Goal: Information Seeking & Learning: Check status

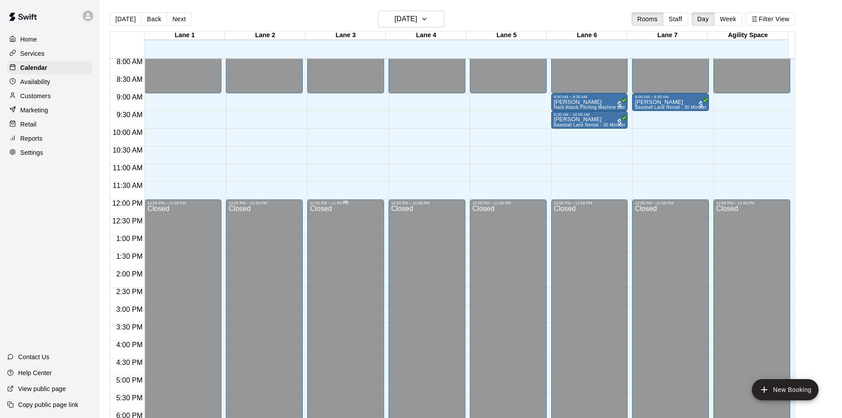
scroll to position [171, 0]
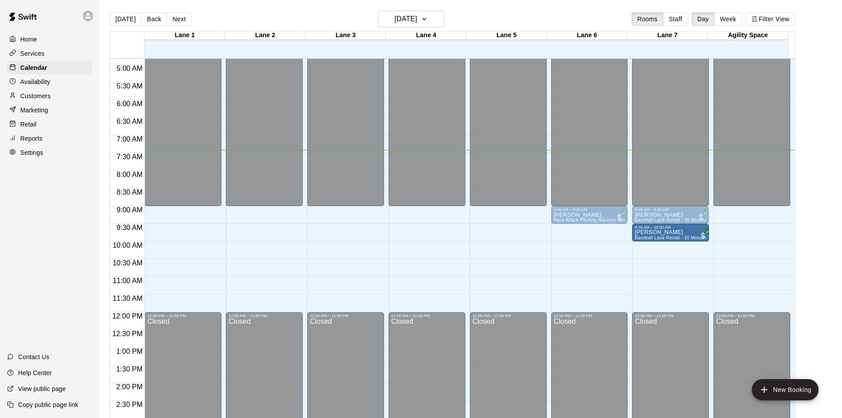
drag, startPoint x: 577, startPoint y: 236, endPoint x: 652, endPoint y: 239, distance: 74.8
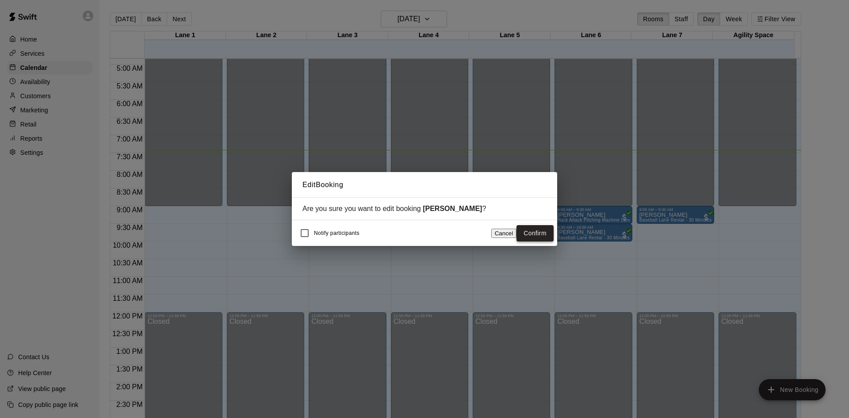
click at [540, 232] on button "Confirm" at bounding box center [534, 233] width 37 height 16
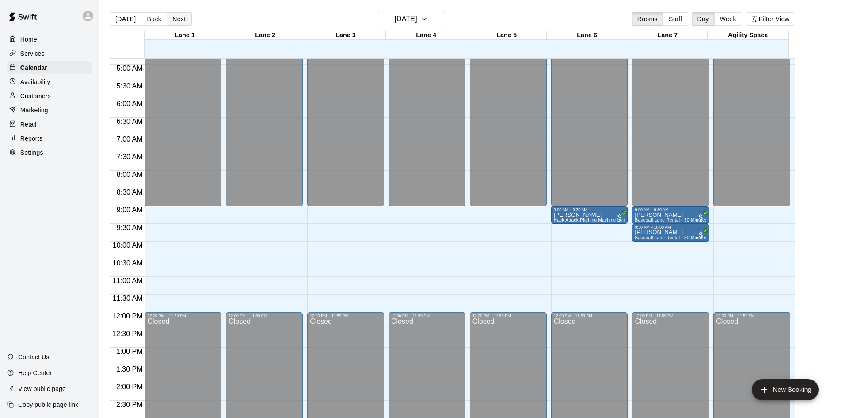
click at [176, 19] on button "Next" at bounding box center [179, 18] width 25 height 13
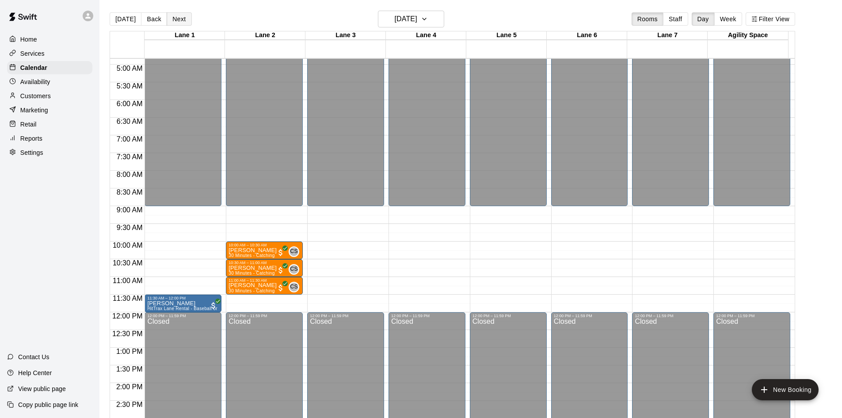
click at [178, 16] on button "Next" at bounding box center [179, 18] width 25 height 13
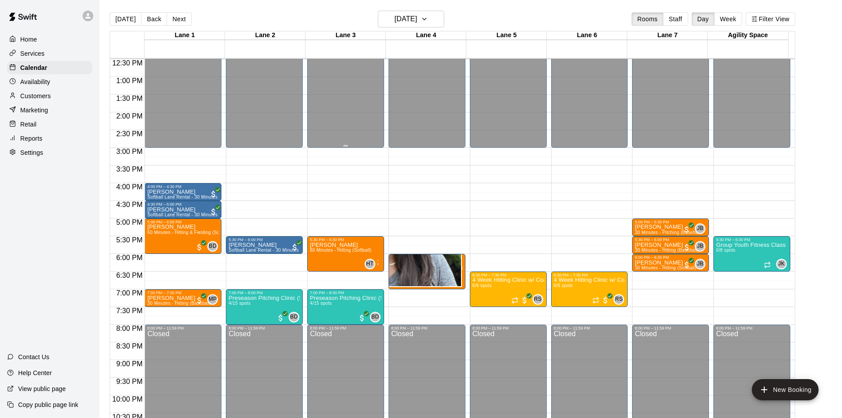
scroll to position [442, 0]
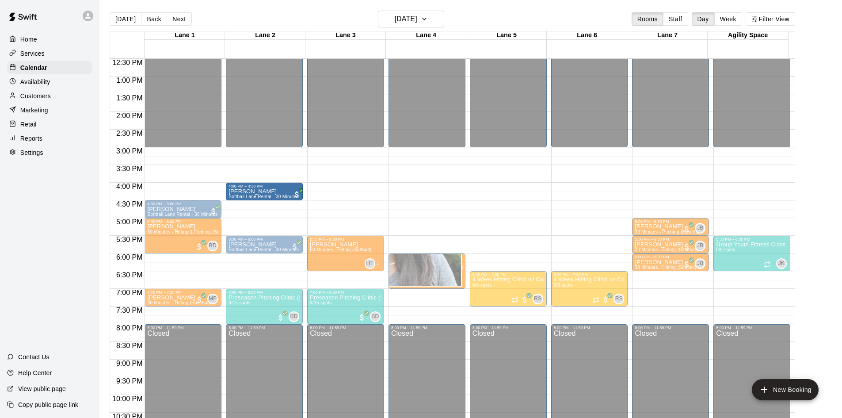
drag, startPoint x: 189, startPoint y: 191, endPoint x: 244, endPoint y: 197, distance: 55.1
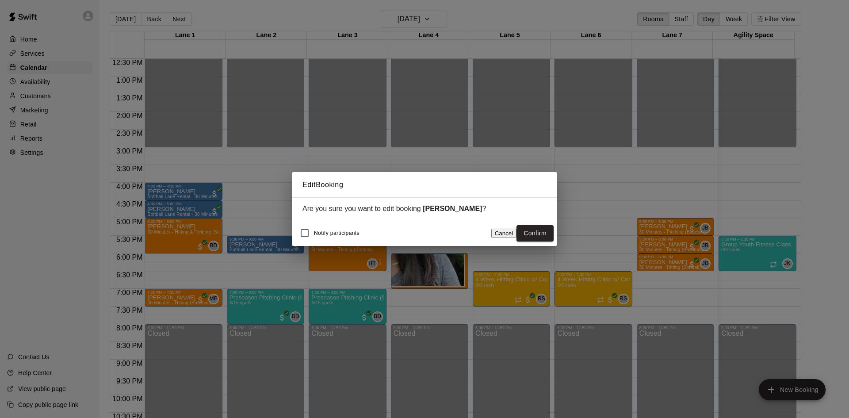
click at [535, 233] on button "Confirm" at bounding box center [534, 233] width 37 height 16
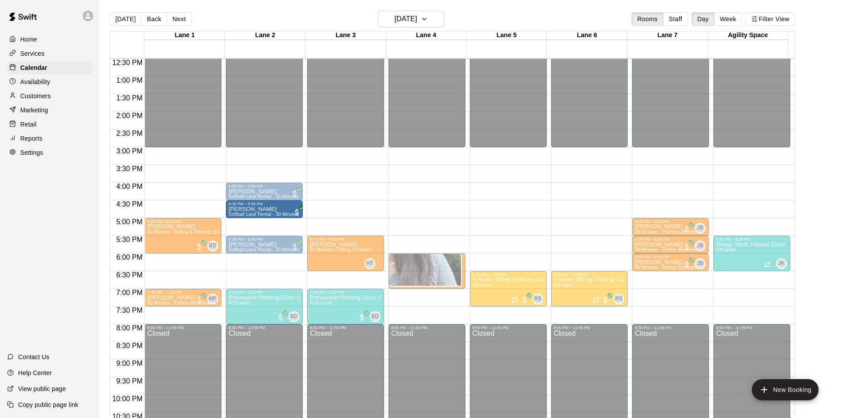
drag, startPoint x: 180, startPoint y: 211, endPoint x: 248, endPoint y: 214, distance: 67.7
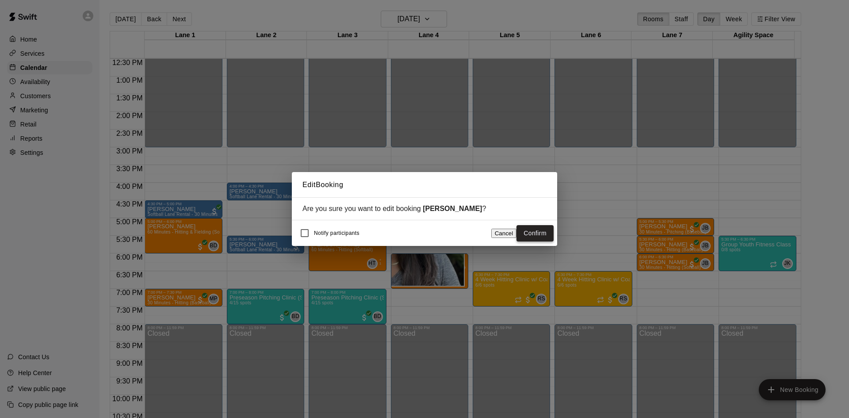
click at [534, 235] on button "Confirm" at bounding box center [534, 233] width 37 height 16
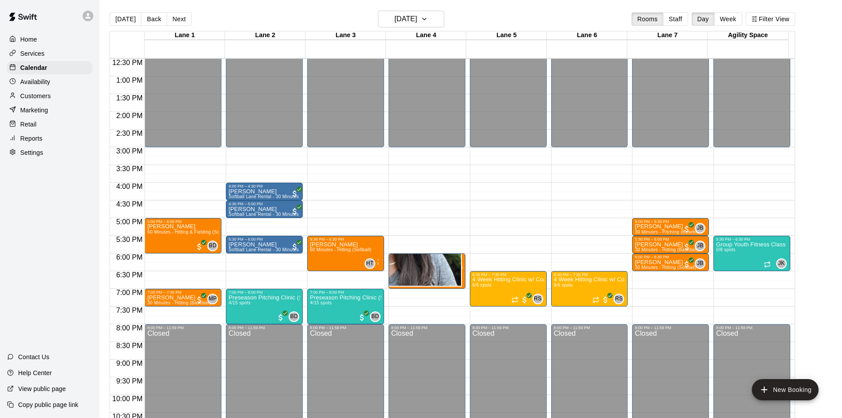
click at [179, 20] on button "Next" at bounding box center [179, 18] width 25 height 13
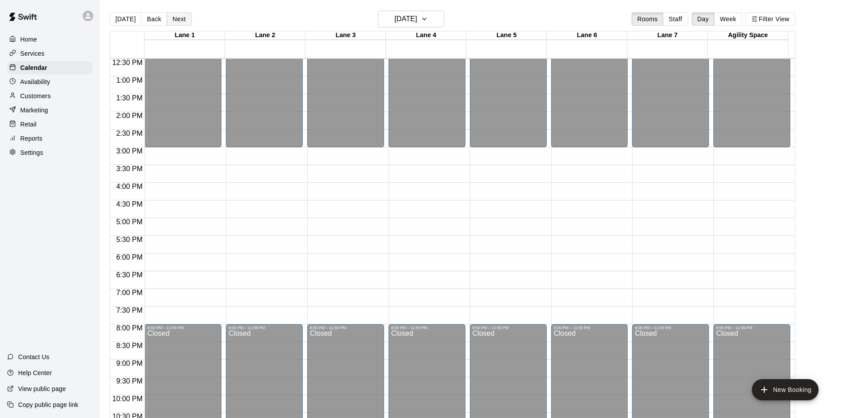
click at [178, 15] on button "Next" at bounding box center [179, 18] width 25 height 13
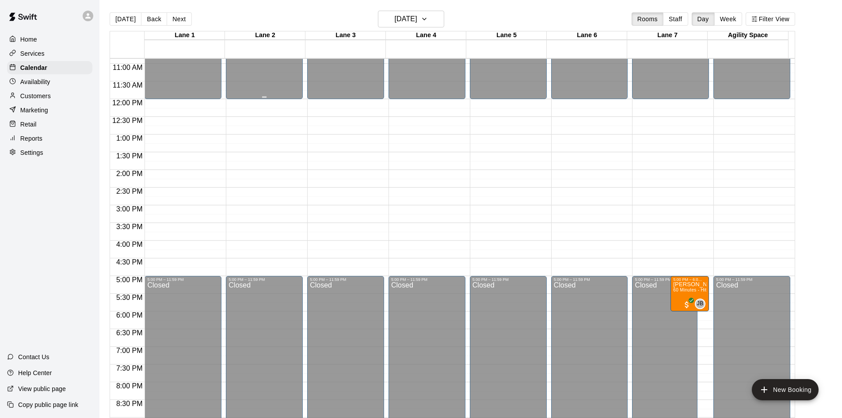
scroll to position [398, 0]
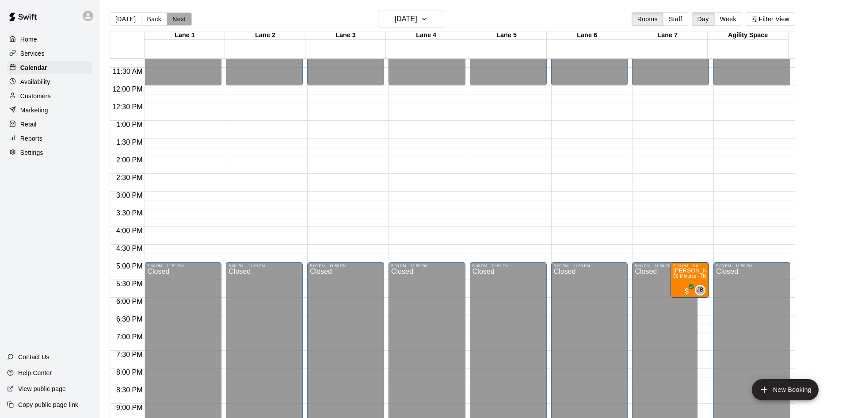
click at [183, 21] on button "Next" at bounding box center [179, 18] width 25 height 13
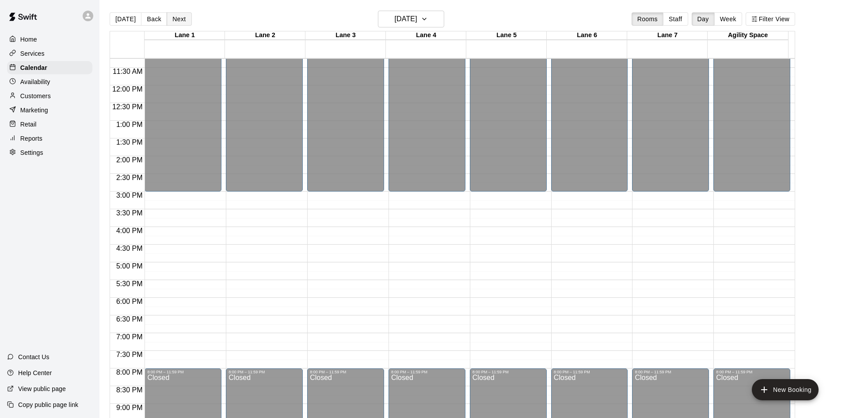
click at [179, 19] on button "Next" at bounding box center [179, 18] width 25 height 13
click at [31, 136] on div "Reports" at bounding box center [49, 138] width 85 height 13
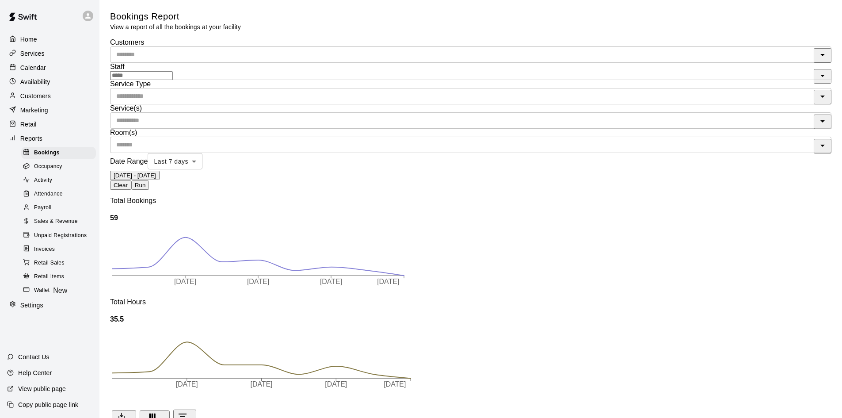
click at [59, 226] on span "Sales & Revenue" at bounding box center [56, 221] width 44 height 9
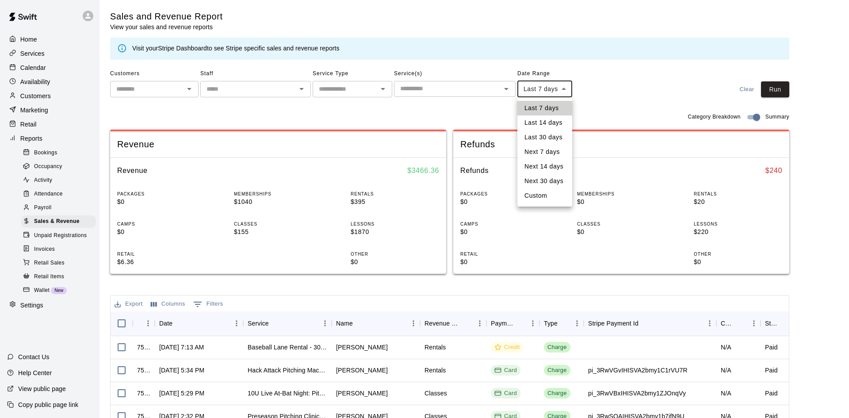
click at [554, 90] on body "Home Services Calendar Availability Customers Marketing Retail Reports Bookings…" at bounding box center [424, 304] width 849 height 608
click at [533, 195] on li "Custom" at bounding box center [544, 195] width 55 height 15
type input "******"
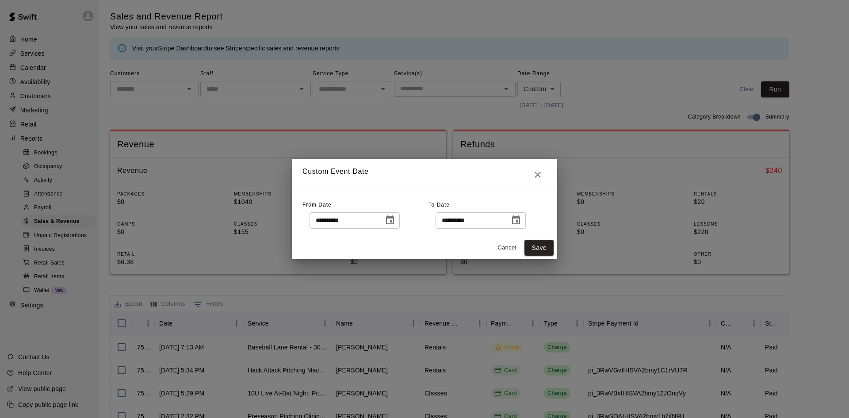
click at [397, 222] on button "Choose date, selected date is Aug 9, 2025" at bounding box center [390, 220] width 18 height 18
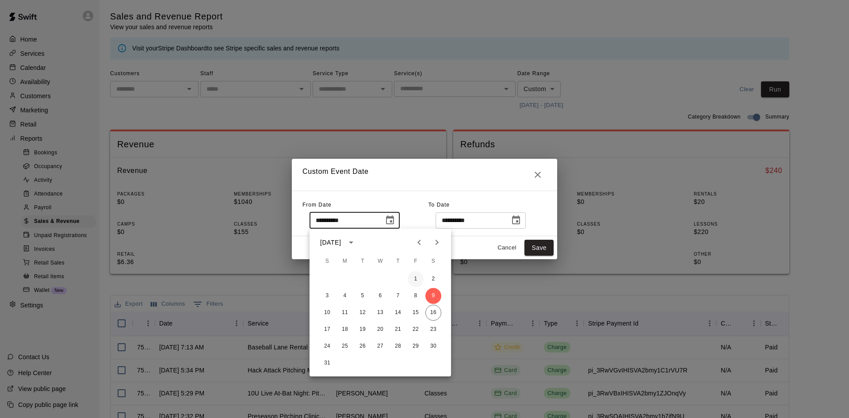
click at [416, 278] on button "1" at bounding box center [416, 279] width 16 height 16
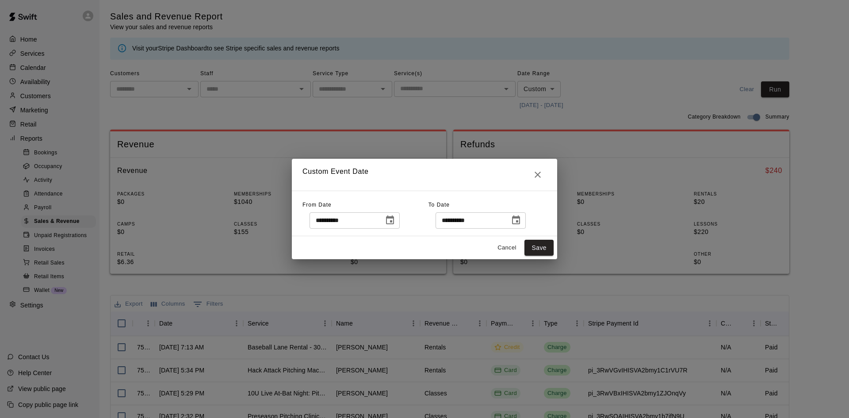
type input "**********"
click at [552, 244] on button "Save" at bounding box center [538, 248] width 29 height 16
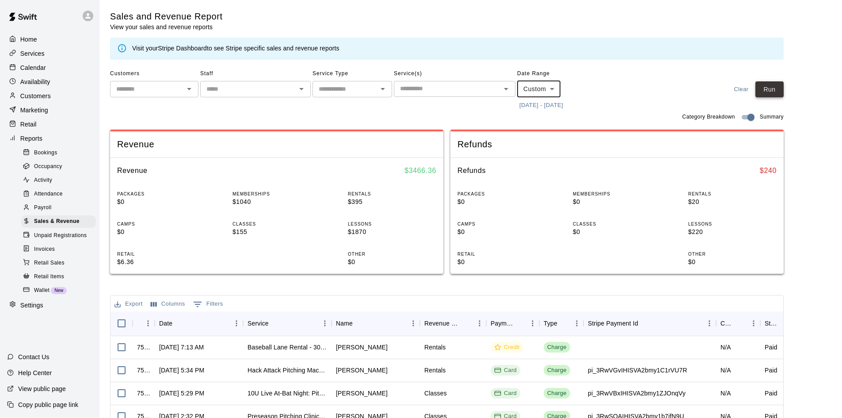
click at [773, 81] on button "Run" at bounding box center [770, 89] width 28 height 16
click at [9, 66] on icon at bounding box center [12, 67] width 7 height 7
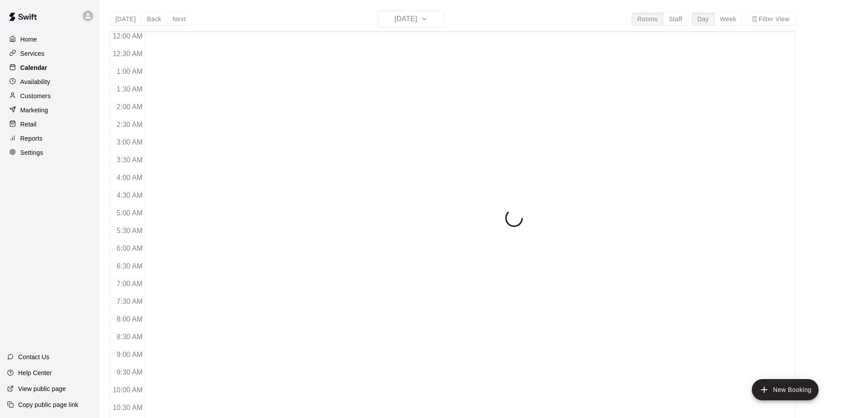
scroll to position [263, 0]
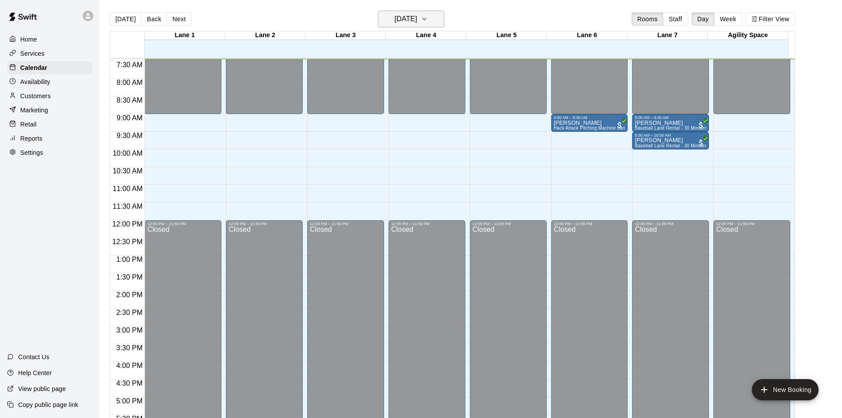
click at [417, 21] on h6 "[DATE]" at bounding box center [406, 19] width 23 height 12
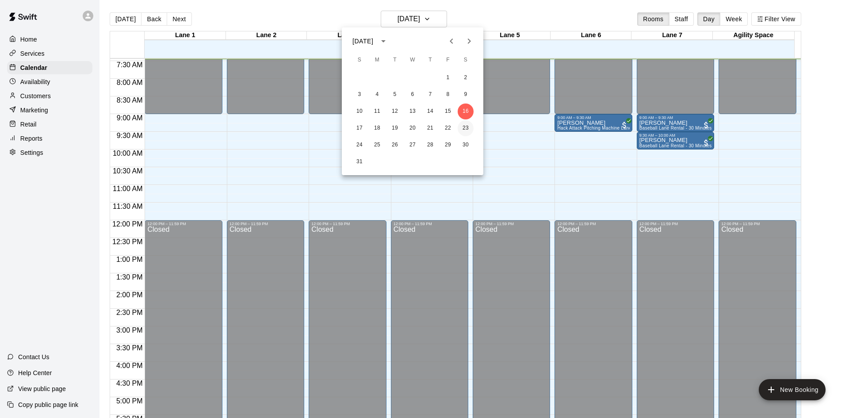
click at [466, 128] on button "23" at bounding box center [466, 128] width 16 height 16
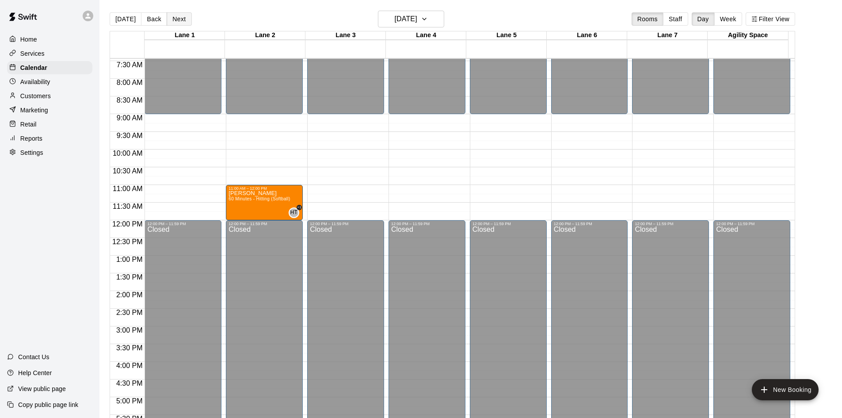
click at [181, 18] on button "Next" at bounding box center [179, 18] width 25 height 13
click at [23, 99] on p "Customers" at bounding box center [35, 96] width 31 height 9
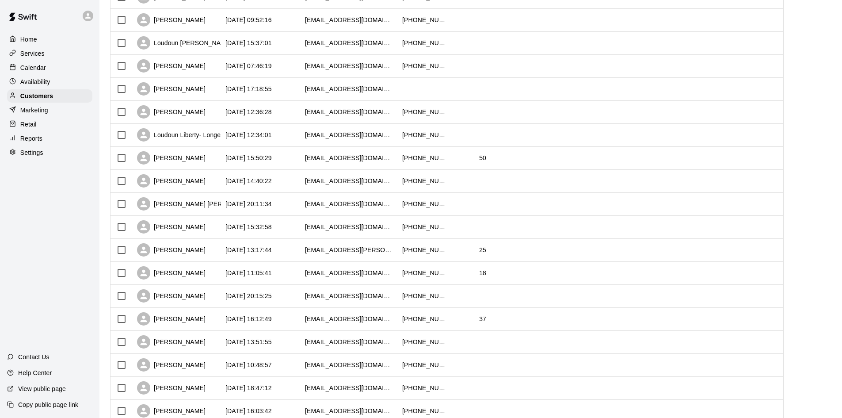
scroll to position [221, 0]
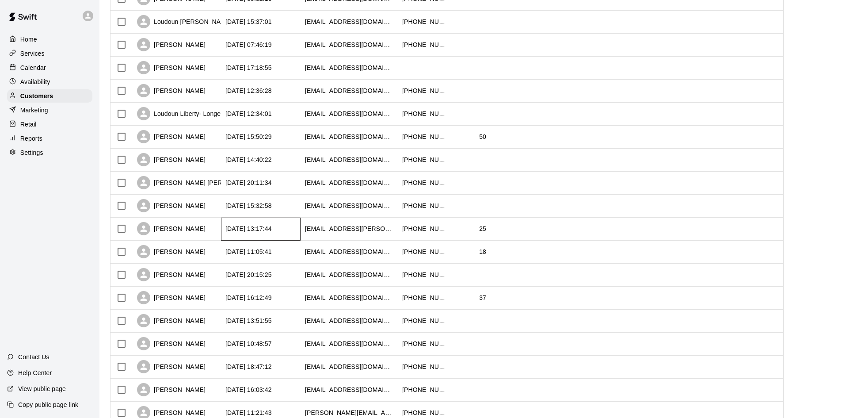
click at [253, 226] on div "2025-07-30 13:17:44" at bounding box center [248, 228] width 46 height 9
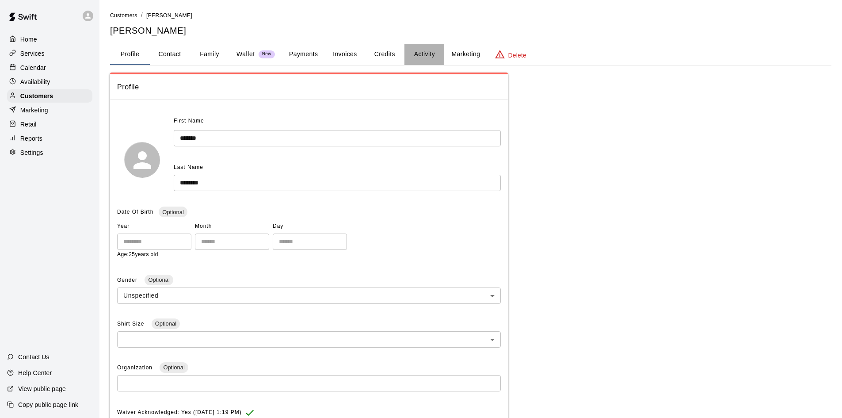
click at [418, 53] on button "Activity" at bounding box center [425, 54] width 40 height 21
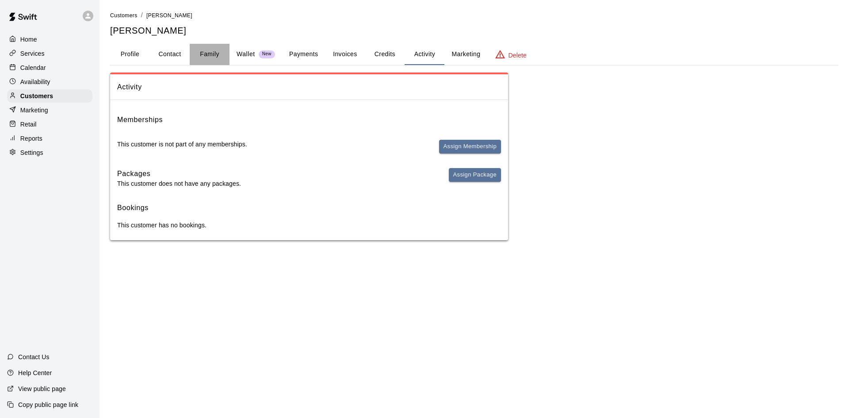
click at [210, 50] on button "Family" at bounding box center [210, 54] width 40 height 21
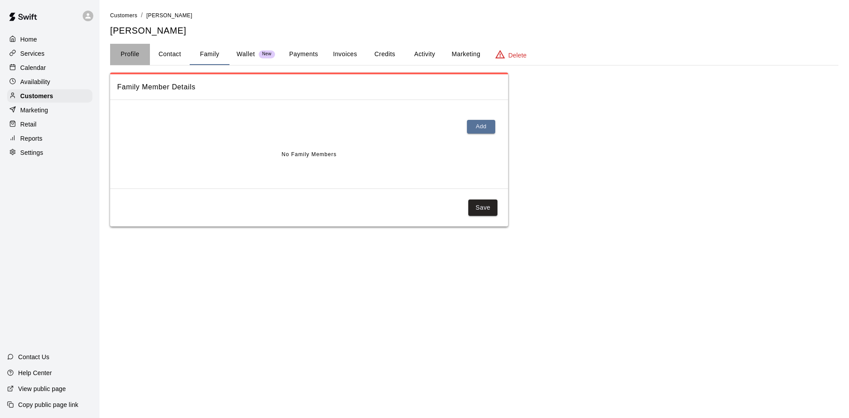
click at [131, 57] on button "Profile" at bounding box center [130, 54] width 40 height 21
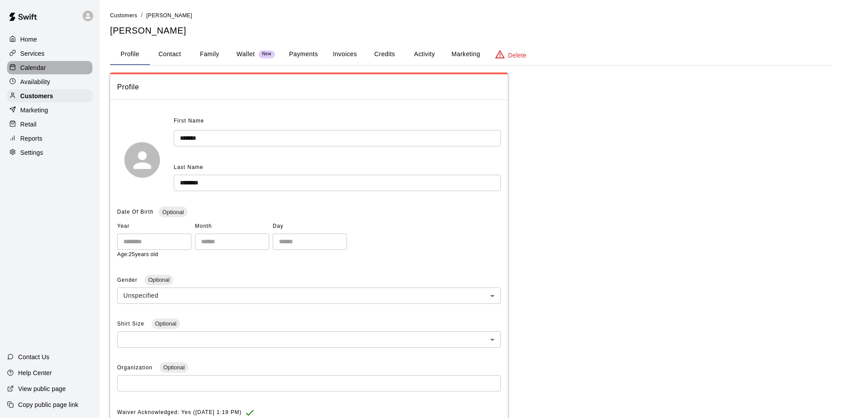
click at [43, 72] on p "Calendar" at bounding box center [33, 67] width 26 height 9
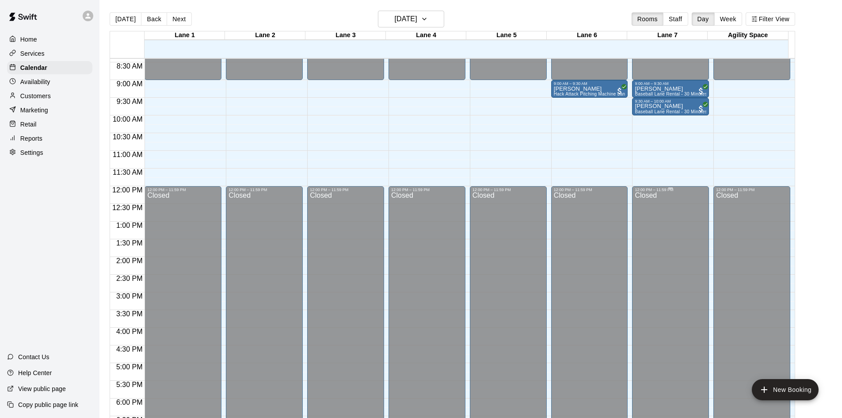
scroll to position [179, 0]
